Goal: Task Accomplishment & Management: Manage account settings

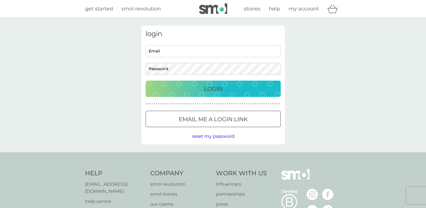
click at [170, 50] on input "Email" at bounding box center [212, 51] width 135 height 12
drag, startPoint x: 275, startPoint y: 171, endPoint x: 255, endPoint y: 130, distance: 45.3
click at [255, 130] on div "get started smol revolution stories help my account login sceastlivaia.maria Em…" at bounding box center [213, 143] width 426 height 286
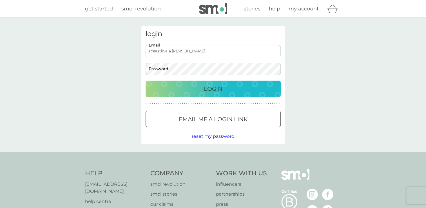
click at [224, 50] on input "sceastlivaia.maria" at bounding box center [212, 51] width 135 height 12
type input "sceastlivaia.maria@yahoo.com"
click at [204, 88] on p "Login" at bounding box center [213, 88] width 19 height 9
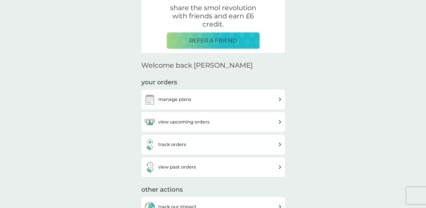
scroll to position [115, 0]
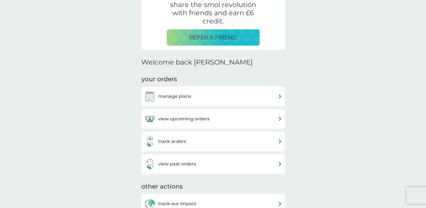
drag, startPoint x: 377, startPoint y: 53, endPoint x: 354, endPoint y: 66, distance: 26.4
click at [264, 97] on div "manage plans" at bounding box center [213, 96] width 138 height 11
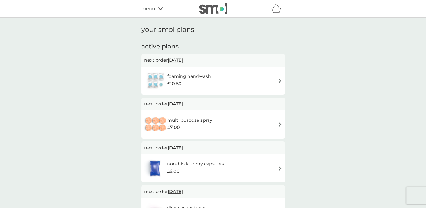
click at [180, 60] on span "22 Sep 2025" at bounding box center [175, 60] width 15 height 11
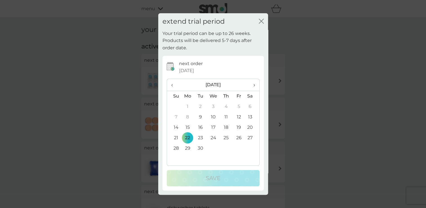
click at [255, 84] on th "›" at bounding box center [252, 85] width 14 height 12
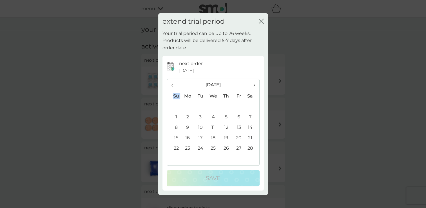
click at [255, 84] on th "›" at bounding box center [252, 85] width 14 height 12
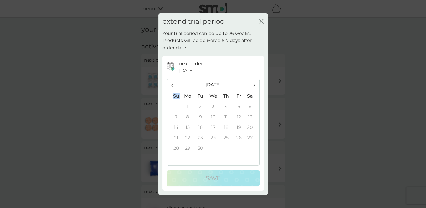
click at [255, 84] on th "›" at bounding box center [252, 85] width 14 height 12
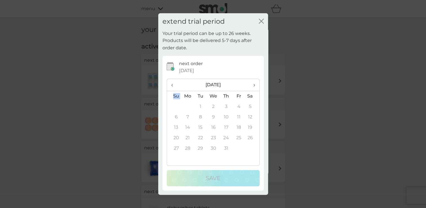
click at [255, 84] on th "›" at bounding box center [252, 85] width 14 height 12
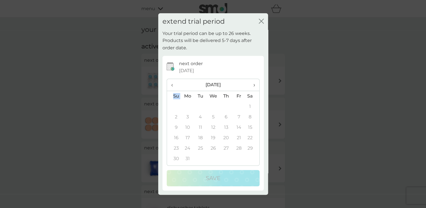
click at [255, 84] on th "›" at bounding box center [252, 85] width 14 height 12
drag, startPoint x: 255, startPoint y: 84, endPoint x: 260, endPoint y: 21, distance: 62.9
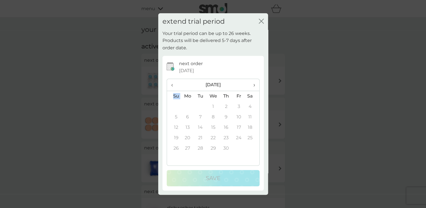
click at [260, 21] on icon "close" at bounding box center [261, 21] width 5 height 5
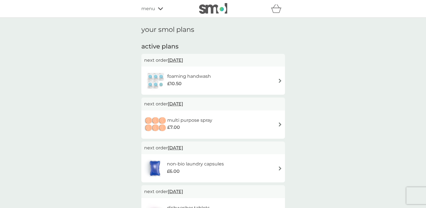
click at [160, 8] on icon at bounding box center [160, 8] width 5 height 3
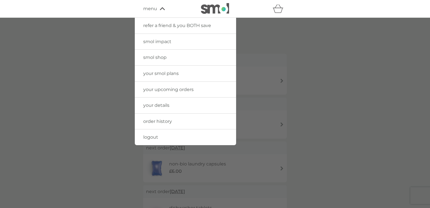
click at [108, 80] on div at bounding box center [215, 122] width 430 height 208
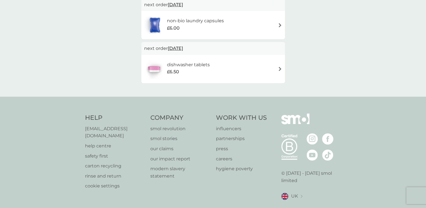
scroll to position [158, 0]
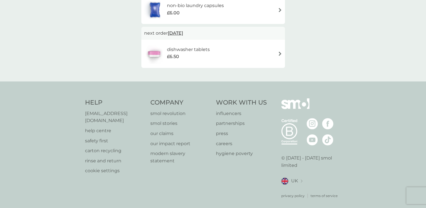
click at [96, 114] on p "[EMAIL_ADDRESS][DOMAIN_NAME]" at bounding box center [115, 117] width 60 height 14
click at [97, 114] on p "[EMAIL_ADDRESS][DOMAIN_NAME]" at bounding box center [115, 117] width 60 height 14
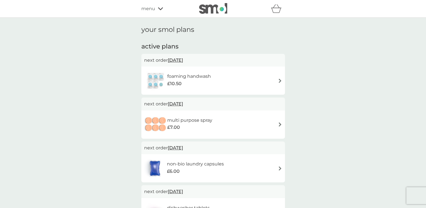
scroll to position [0, 0]
click at [155, 10] on div "menu" at bounding box center [165, 8] width 48 height 7
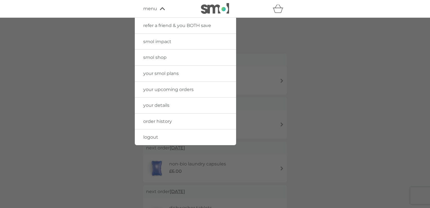
click at [158, 90] on span "your upcoming orders" at bounding box center [168, 89] width 50 height 5
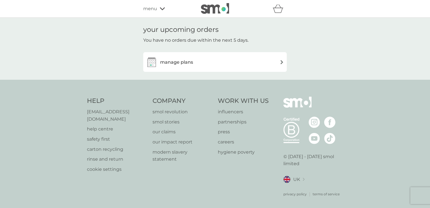
click at [189, 65] on h3 "manage plans" at bounding box center [176, 62] width 33 height 7
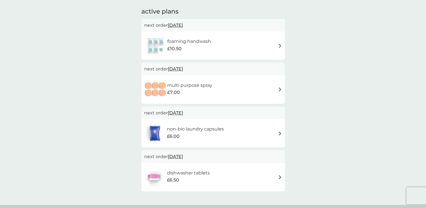
scroll to position [35, 0]
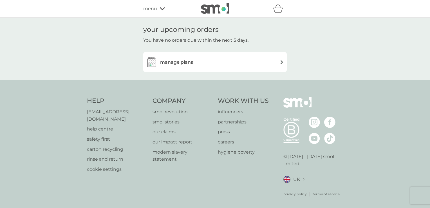
click at [162, 9] on icon at bounding box center [162, 8] width 5 height 3
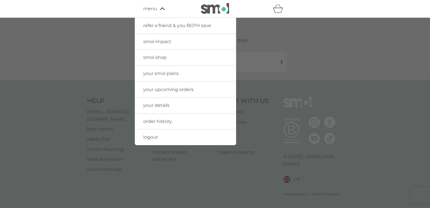
click at [165, 73] on span "your smol plans" at bounding box center [160, 73] width 35 height 5
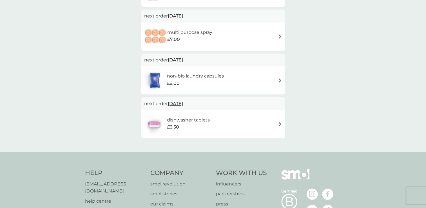
scroll to position [88, 0]
